Goal: Communication & Community: Answer question/provide support

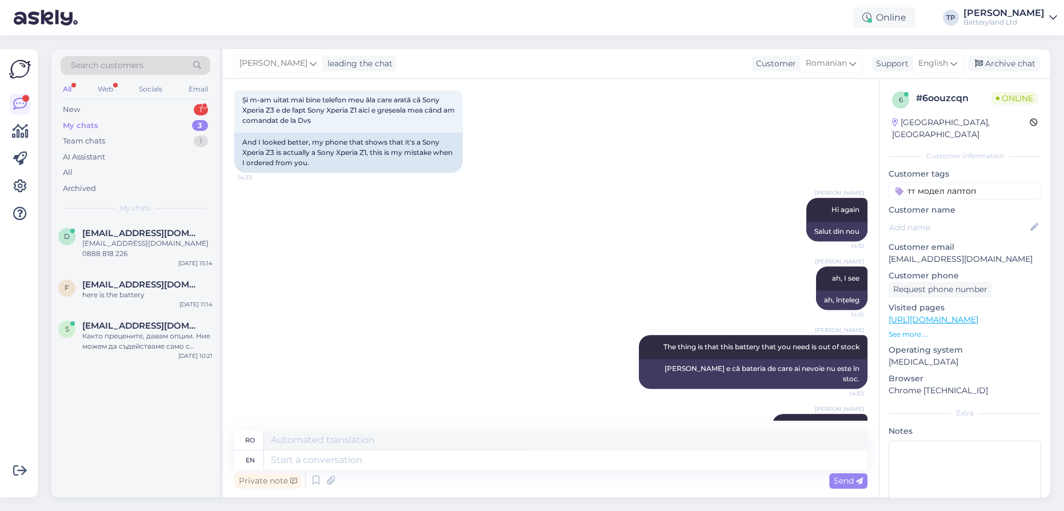
scroll to position [1192, 0]
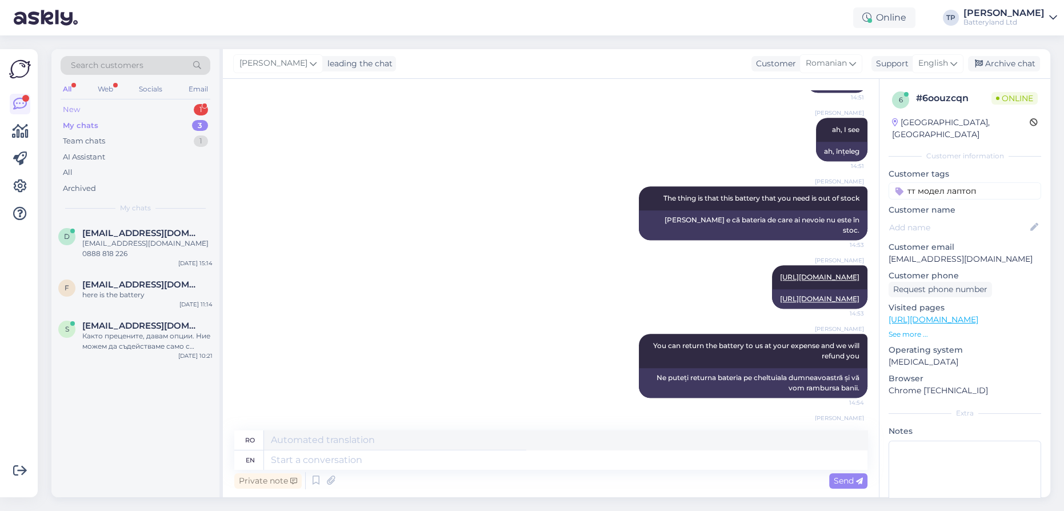
click at [195, 111] on div "1" at bounding box center [201, 109] width 14 height 11
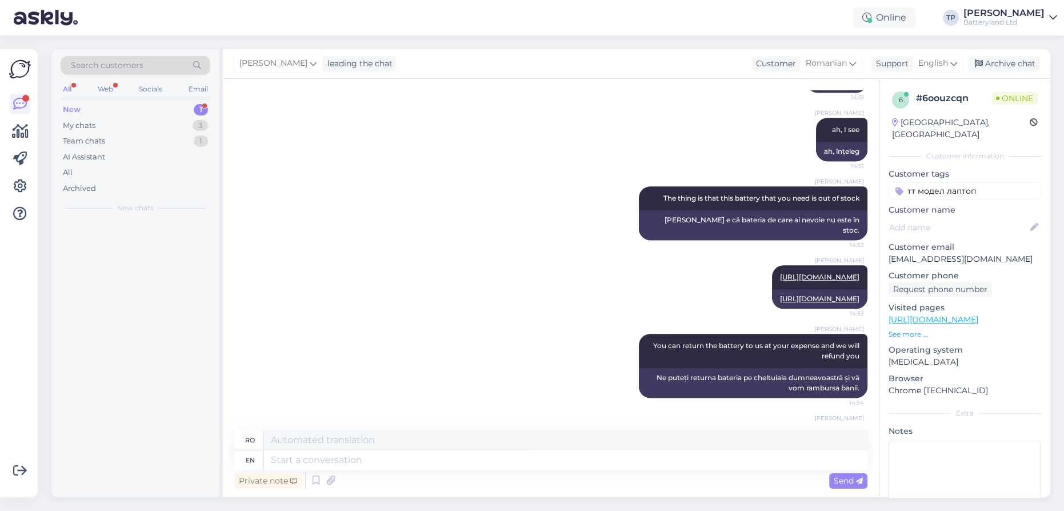
click at [171, 106] on div "New 1" at bounding box center [136, 110] width 150 height 16
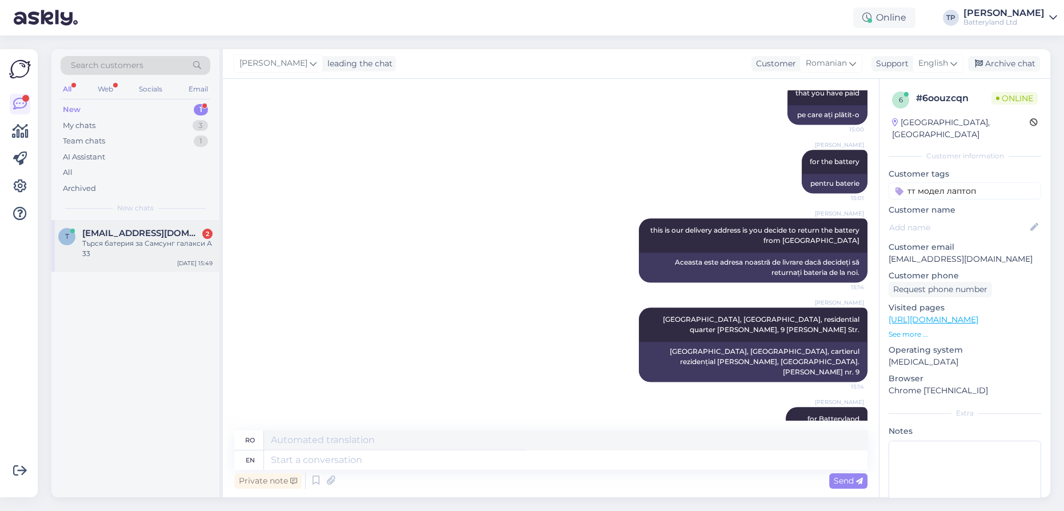
scroll to position [1607, 0]
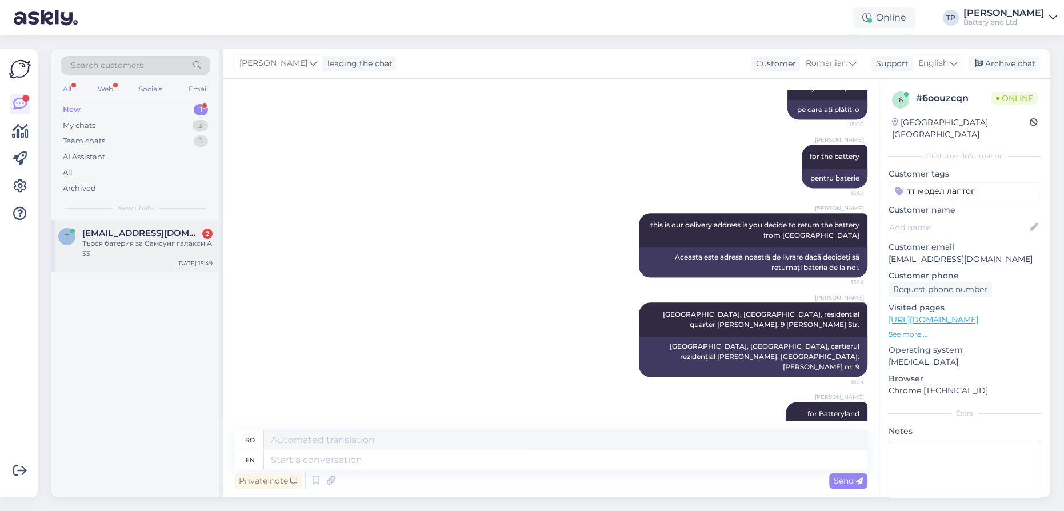
click at [174, 233] on span "[EMAIL_ADDRESS][DOMAIN_NAME]" at bounding box center [141, 233] width 119 height 10
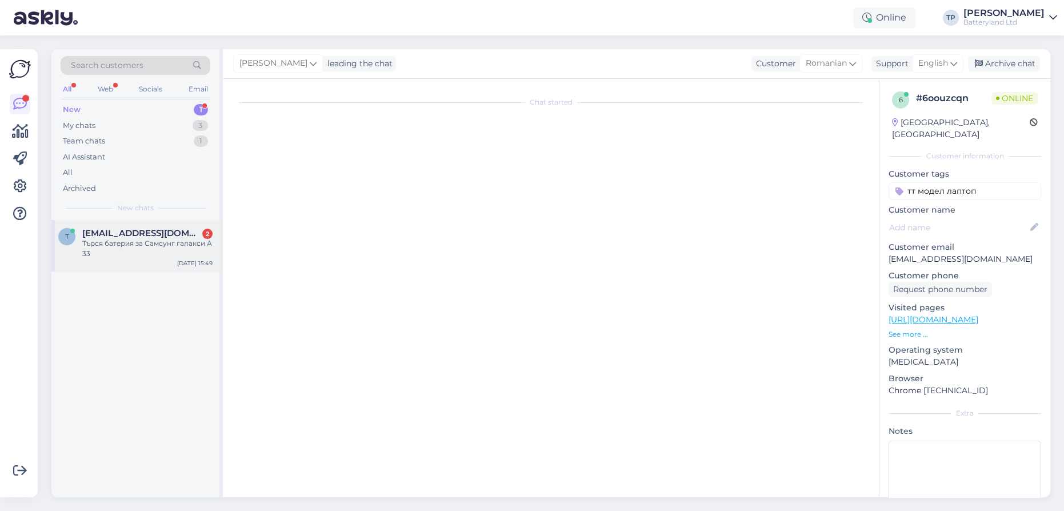
scroll to position [0, 0]
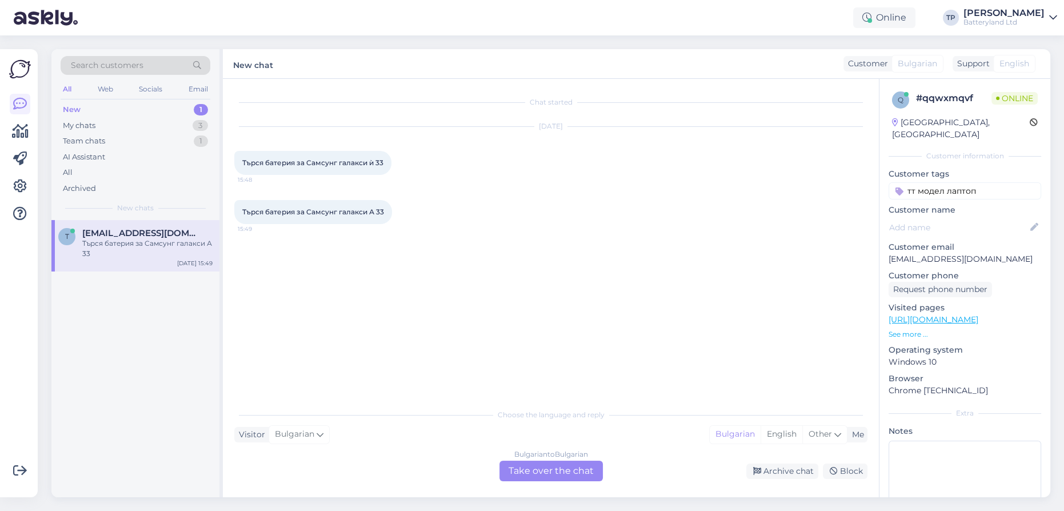
click at [530, 469] on div "Bulgarian to Bulgarian Take over the chat" at bounding box center [550, 471] width 103 height 21
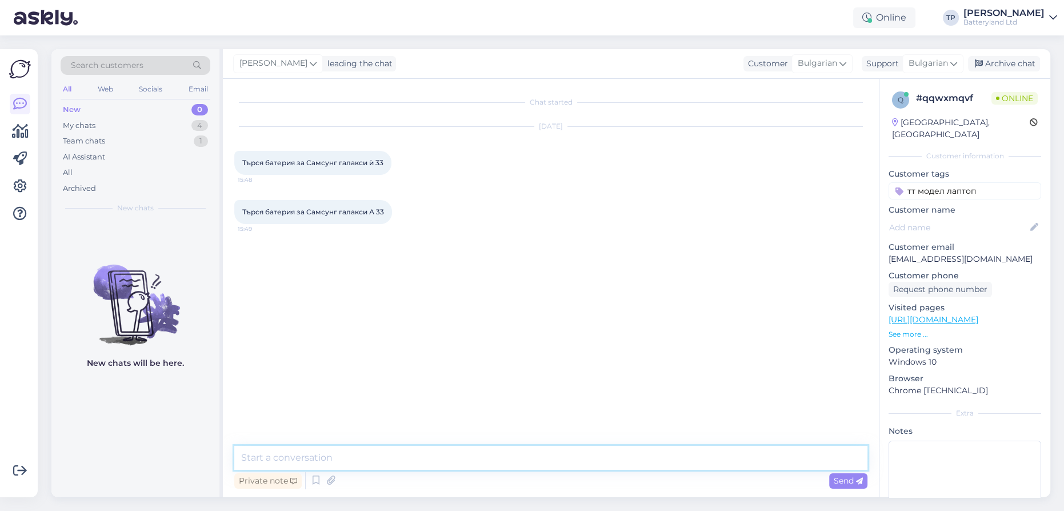
click at [319, 456] on textarea at bounding box center [550, 458] width 633 height 24
type textarea "Здравейте"
paste textarea "[URL][DOMAIN_NAME]"
type textarea "[URL][DOMAIN_NAME]"
click at [792, 310] on link "[URL][DOMAIN_NAME]" at bounding box center [819, 310] width 79 height 9
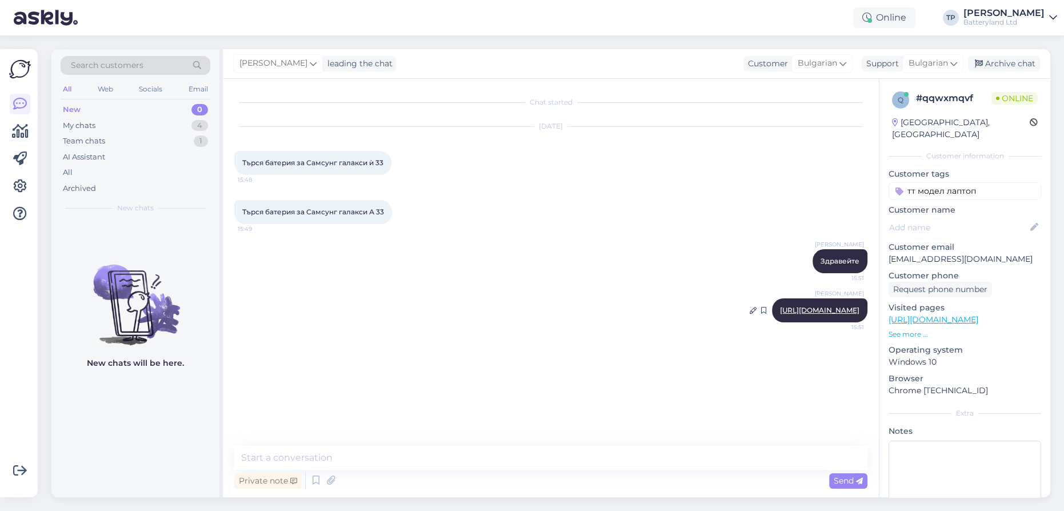
click at [795, 310] on link "[URL][DOMAIN_NAME]" at bounding box center [819, 310] width 79 height 9
